Goal: Information Seeking & Learning: Learn about a topic

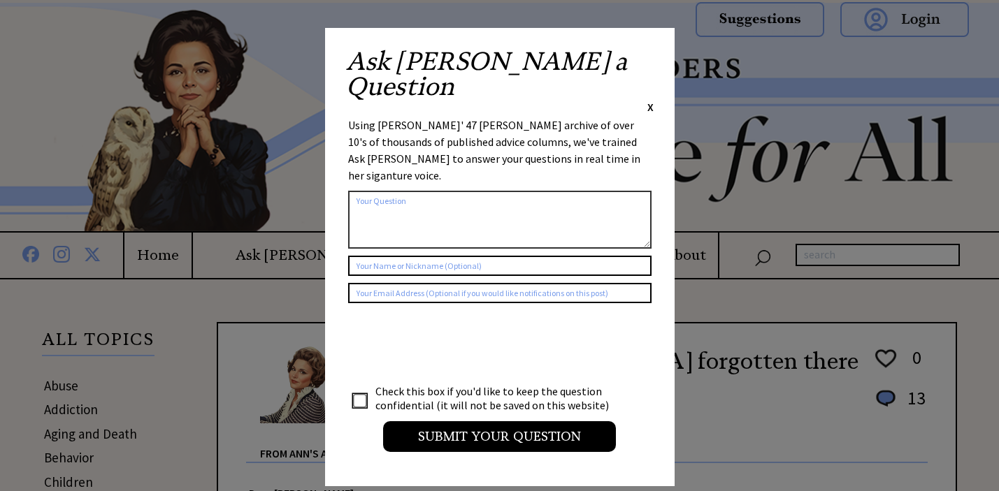
click at [647, 100] on span "X" at bounding box center [650, 107] width 6 height 14
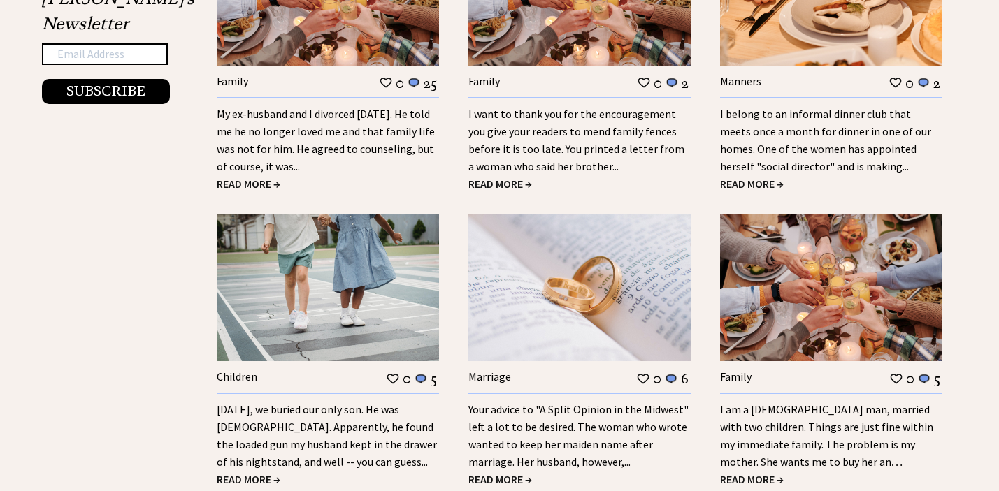
scroll to position [1703, 0]
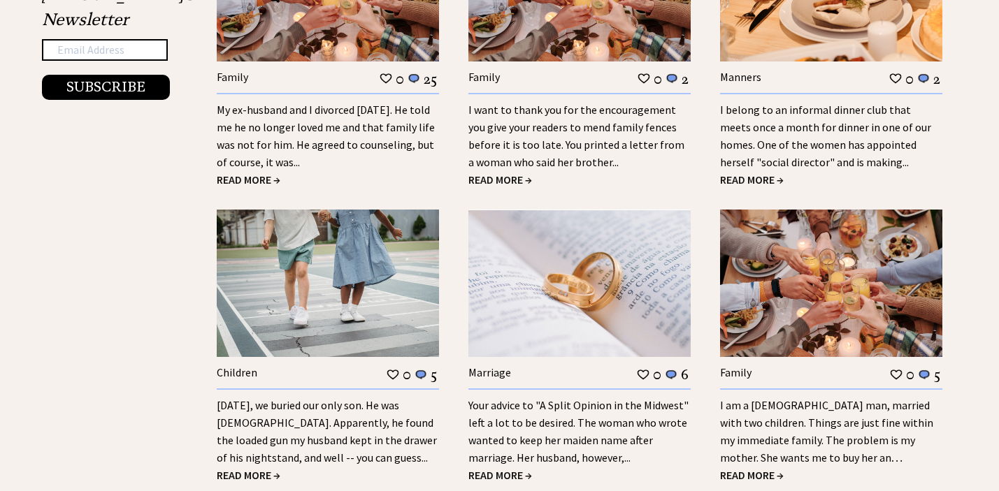
click at [357, 103] on link "My ex-husband and I divorced [DATE]. He told me he no longer loved me and that …" at bounding box center [326, 136] width 218 height 66
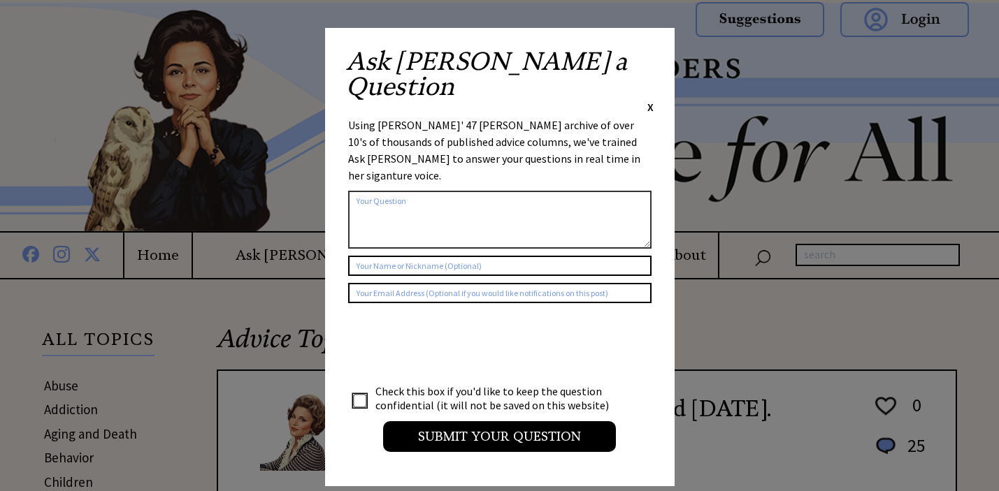
click at [649, 100] on span "X" at bounding box center [650, 107] width 6 height 14
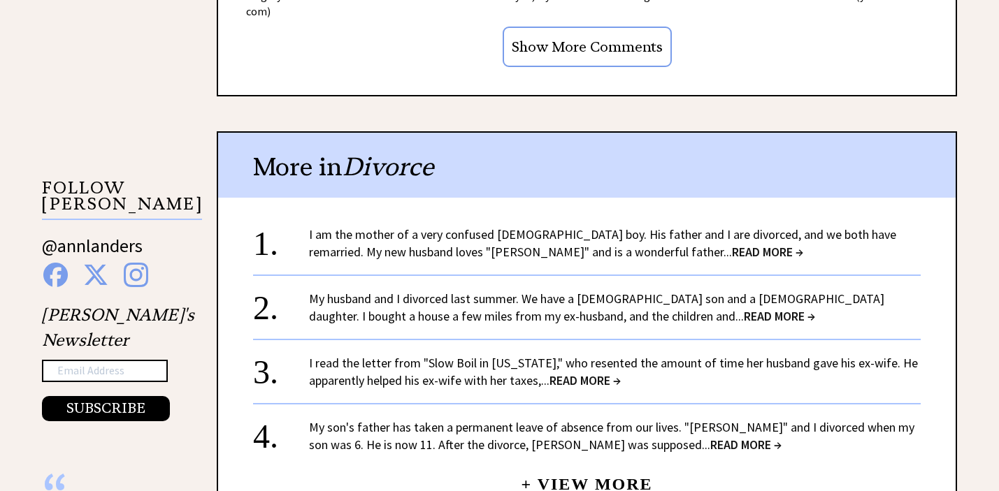
scroll to position [1377, 0]
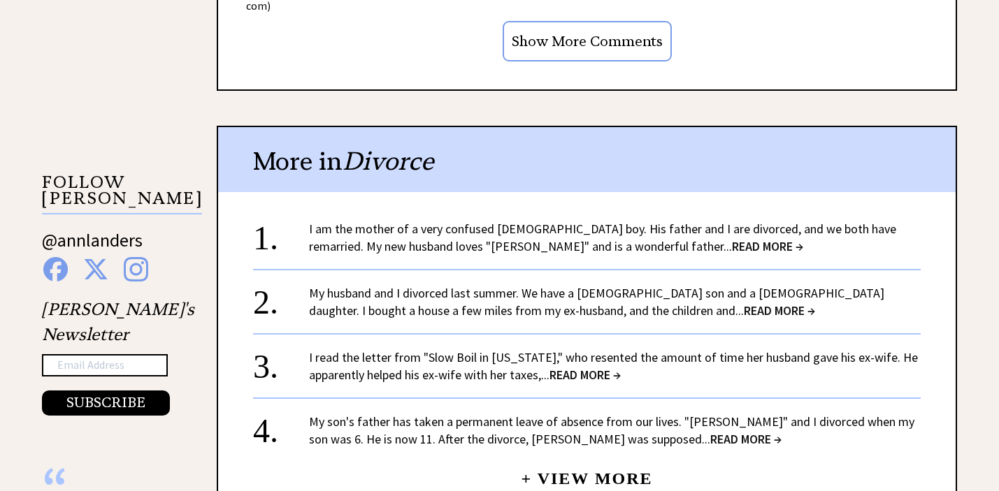
click at [732, 238] on span "READ MORE →" at bounding box center [767, 246] width 71 height 16
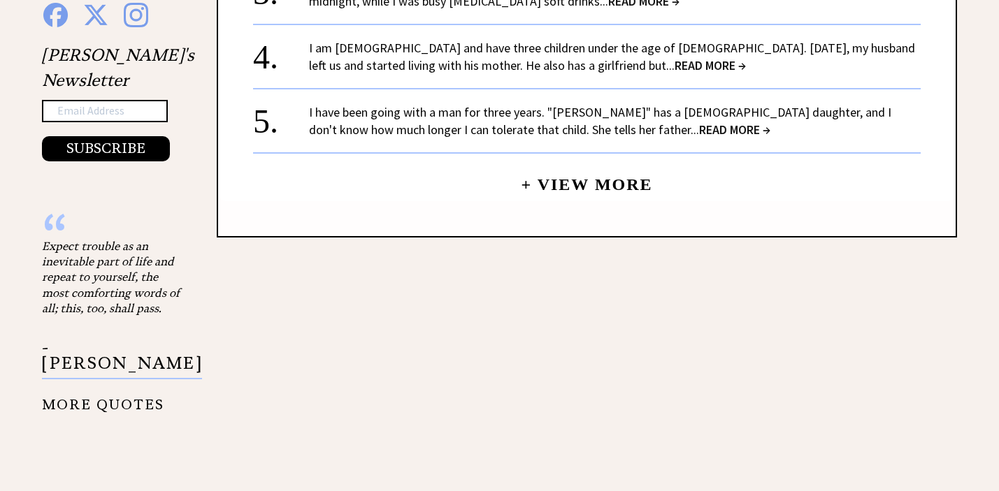
scroll to position [1449, 0]
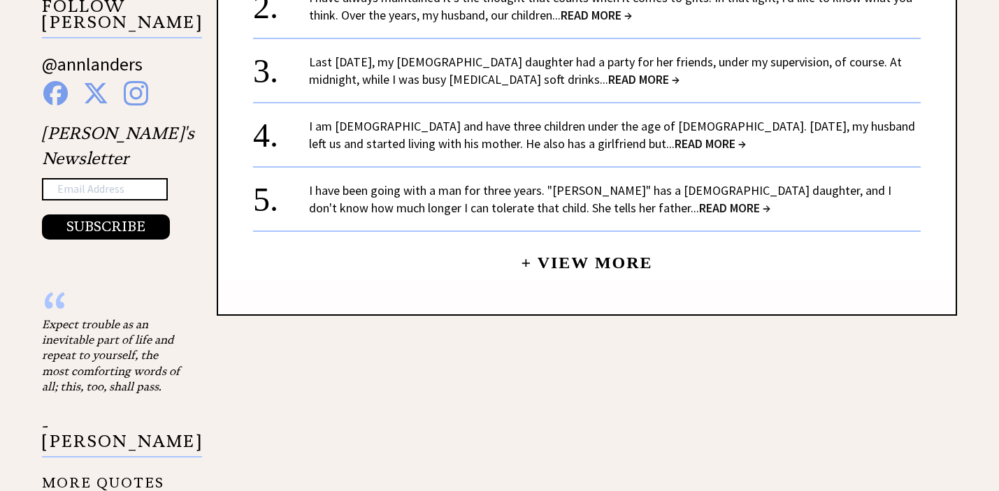
click at [587, 256] on link "+ View More" at bounding box center [586, 257] width 131 height 30
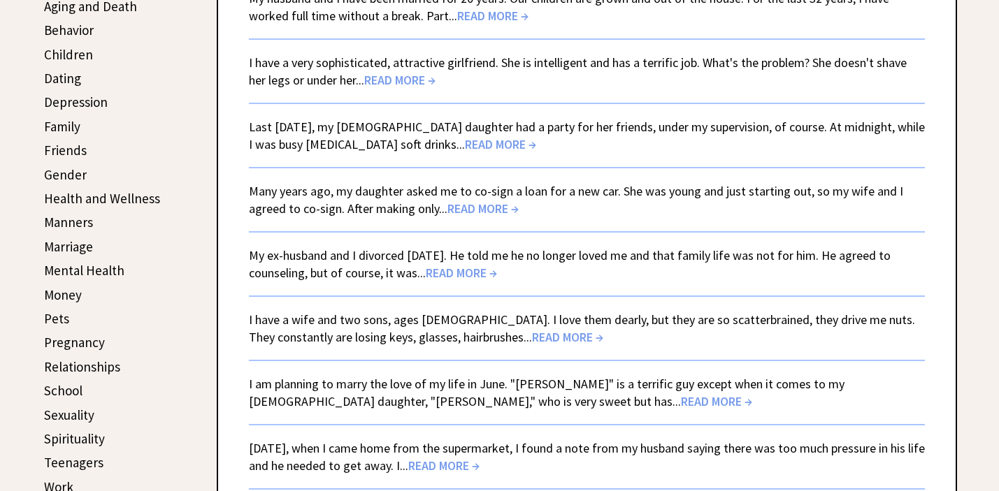
scroll to position [429, 0]
click at [453, 270] on span "READ MORE →" at bounding box center [461, 271] width 71 height 16
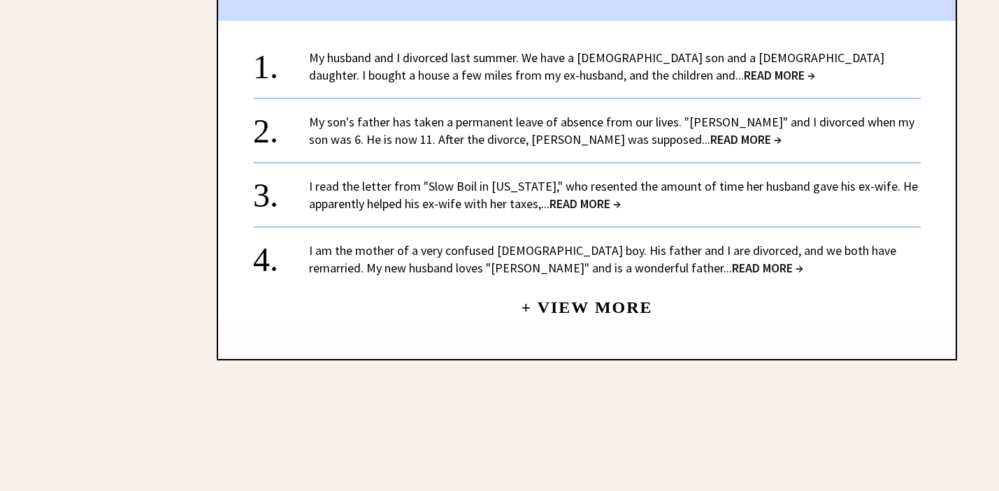
scroll to position [1575, 0]
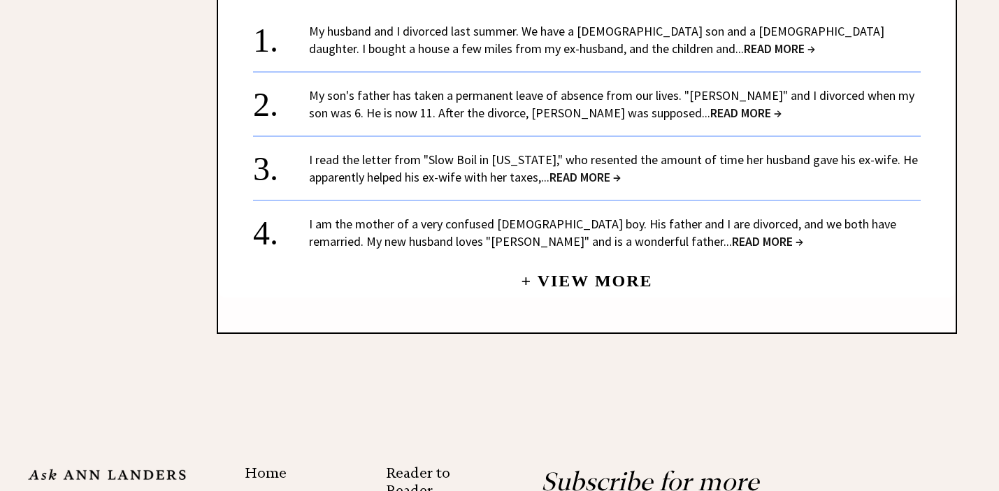
click at [590, 260] on link "+ View More" at bounding box center [586, 275] width 131 height 30
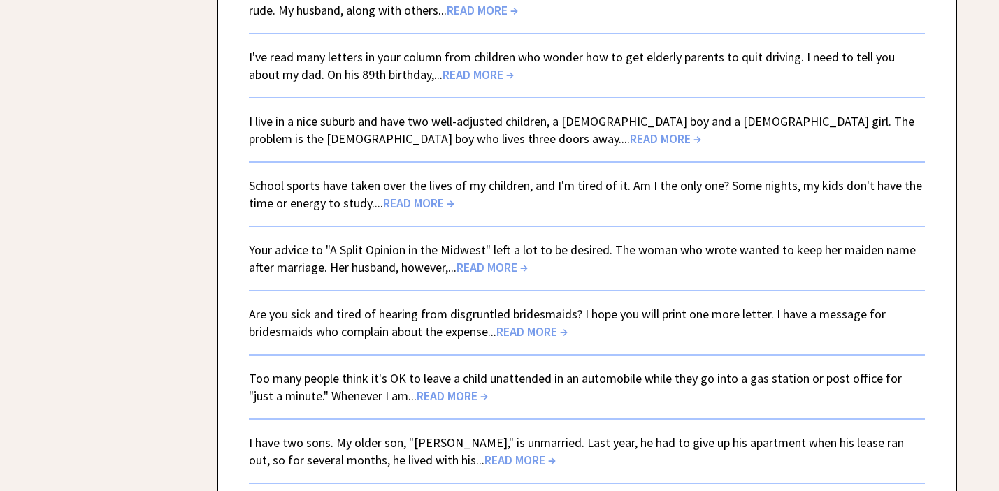
scroll to position [2371, 0]
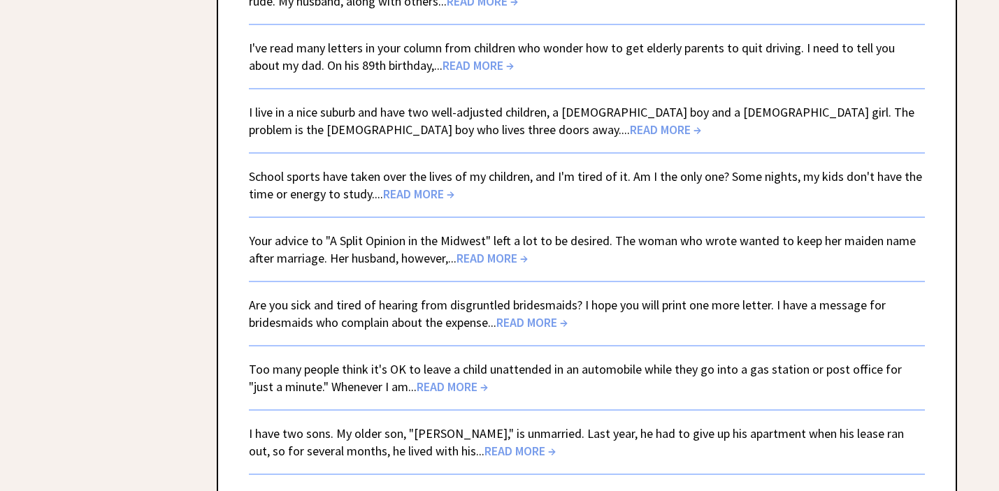
click at [530, 326] on span "READ MORE →" at bounding box center [531, 322] width 71 height 16
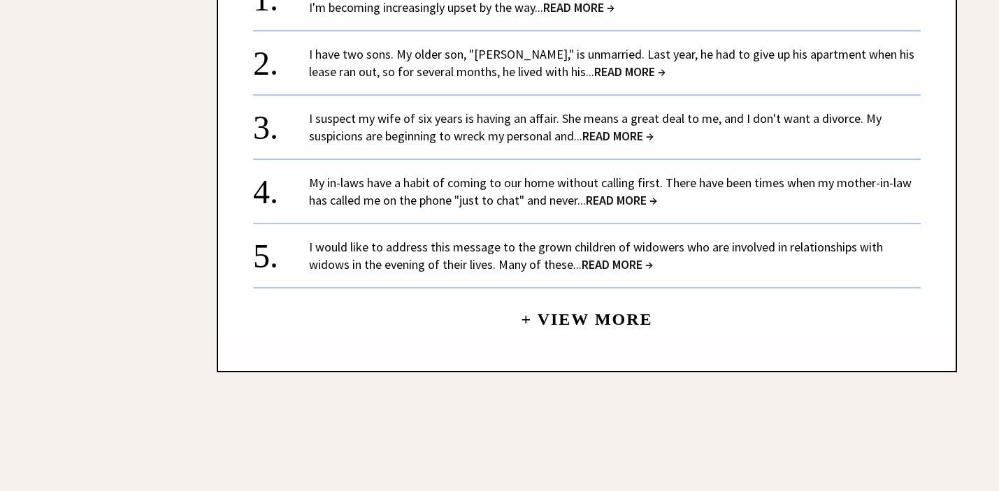
scroll to position [1641, 0]
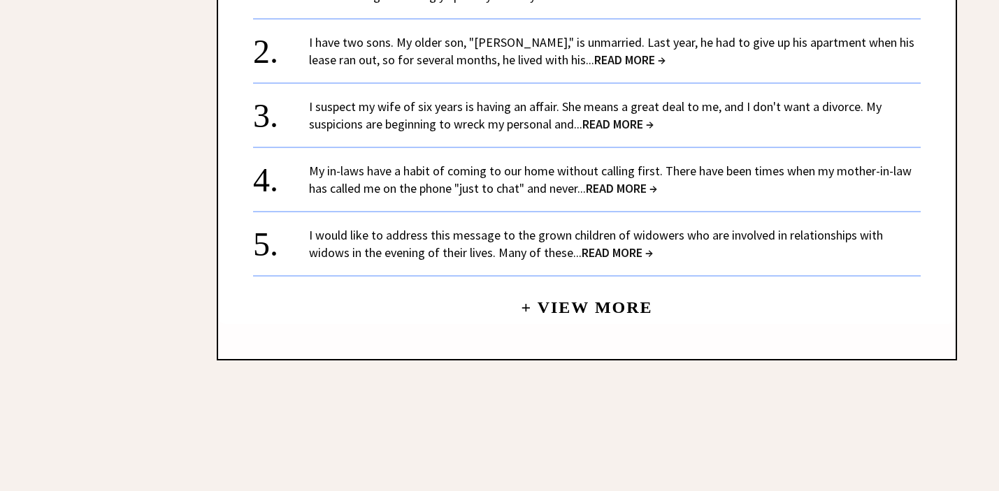
click at [608, 305] on center "+ View More" at bounding box center [586, 145] width 667 height 357
click at [604, 294] on link "+ View More" at bounding box center [586, 301] width 131 height 30
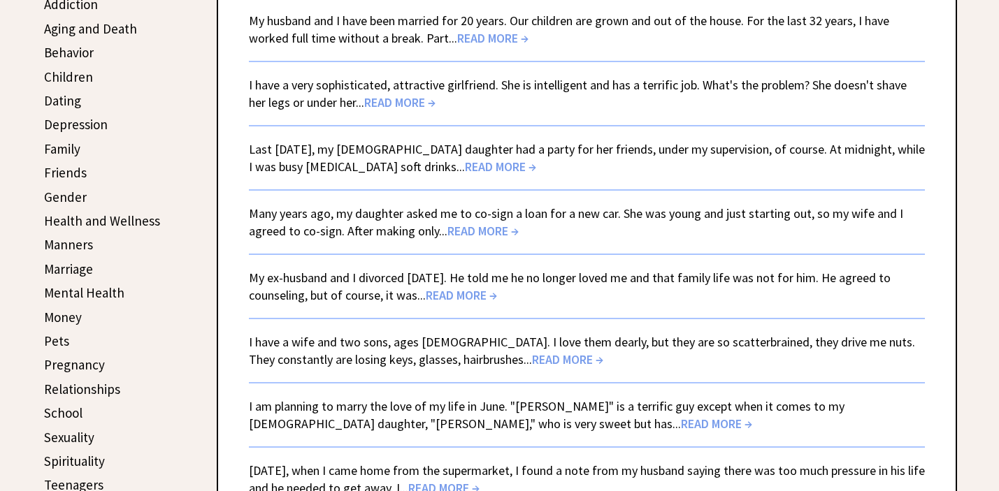
scroll to position [408, 0]
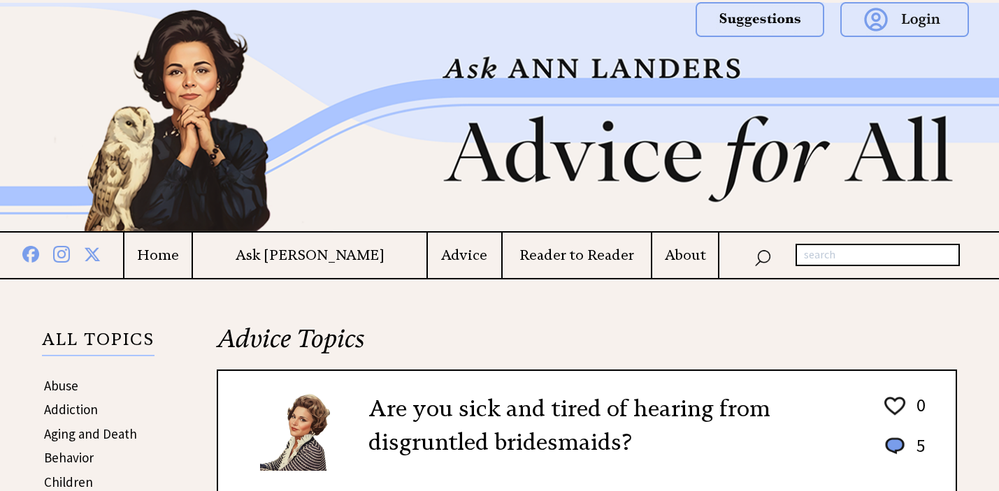
scroll to position [1641, 0]
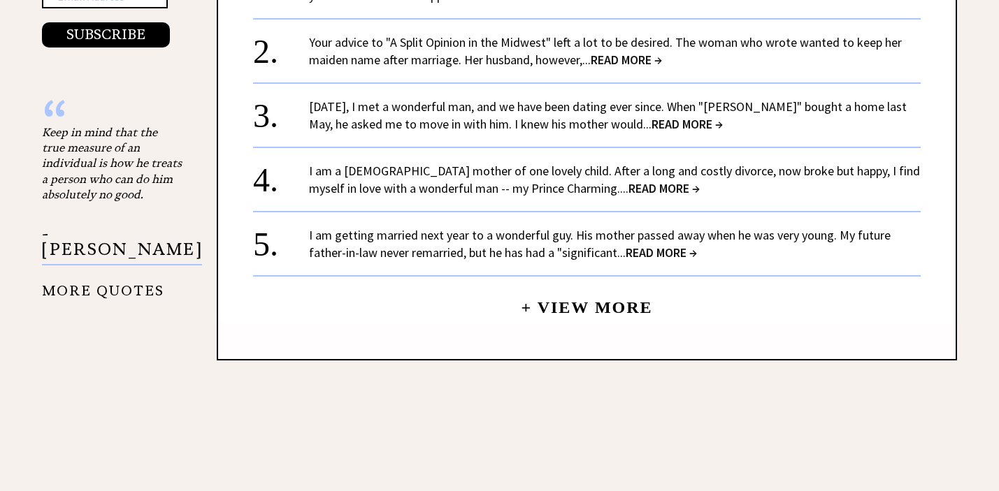
click at [553, 291] on link "+ View More" at bounding box center [586, 301] width 131 height 30
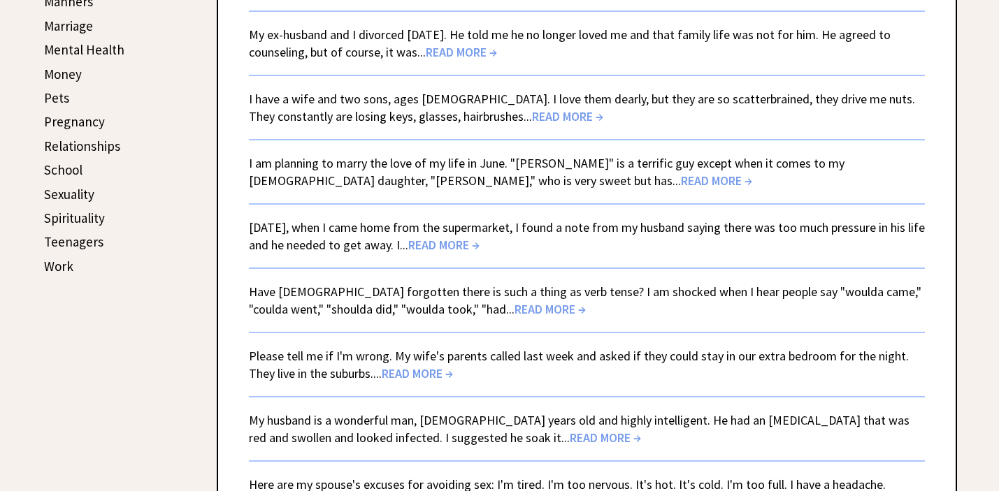
scroll to position [667, 0]
